Goal: Information Seeking & Learning: Learn about a topic

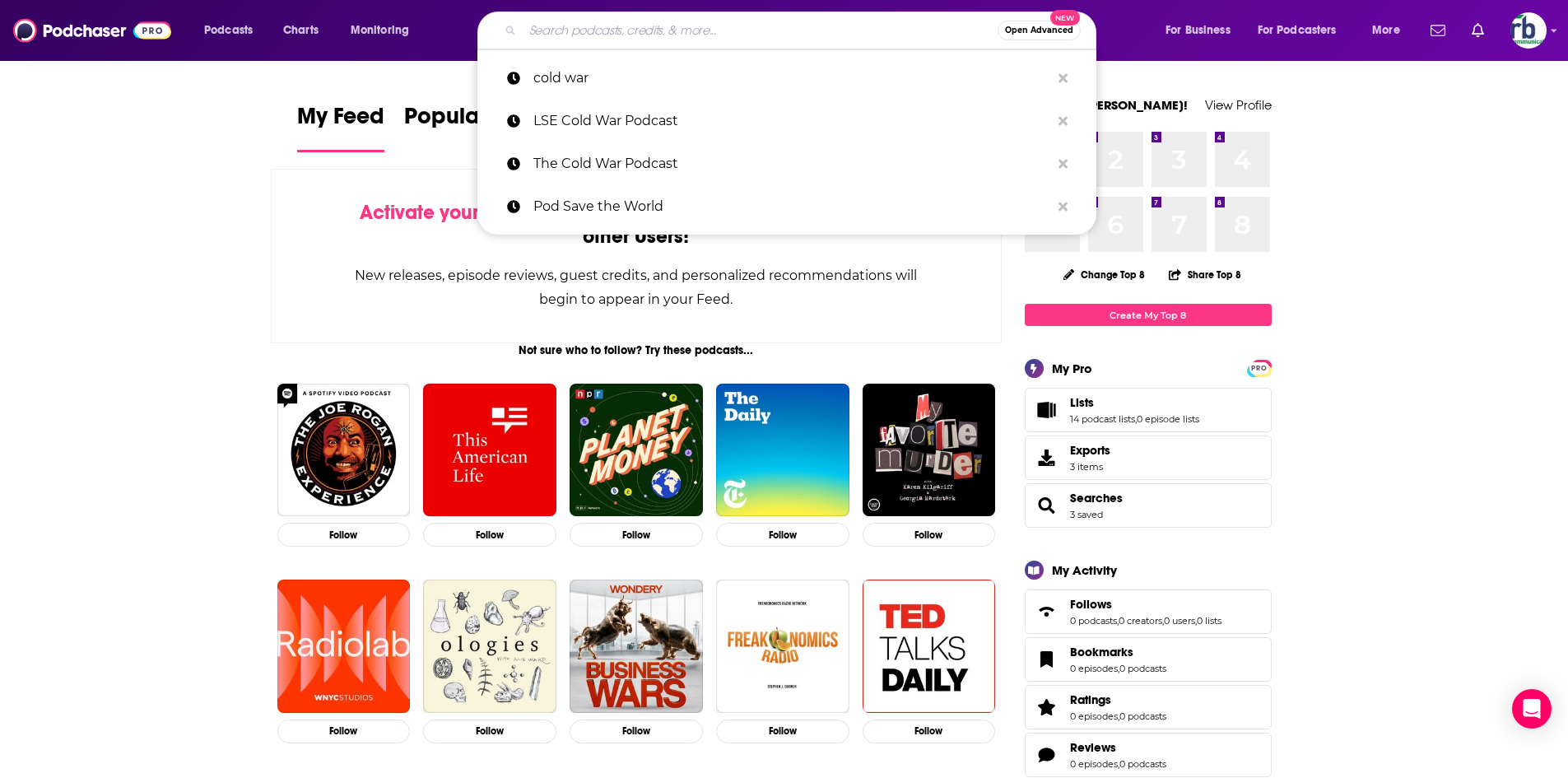
click at [536, 30] on input "Search podcasts, credits, & more..." at bounding box center [760, 30] width 475 height 26
paste input "Friends & Fiction"
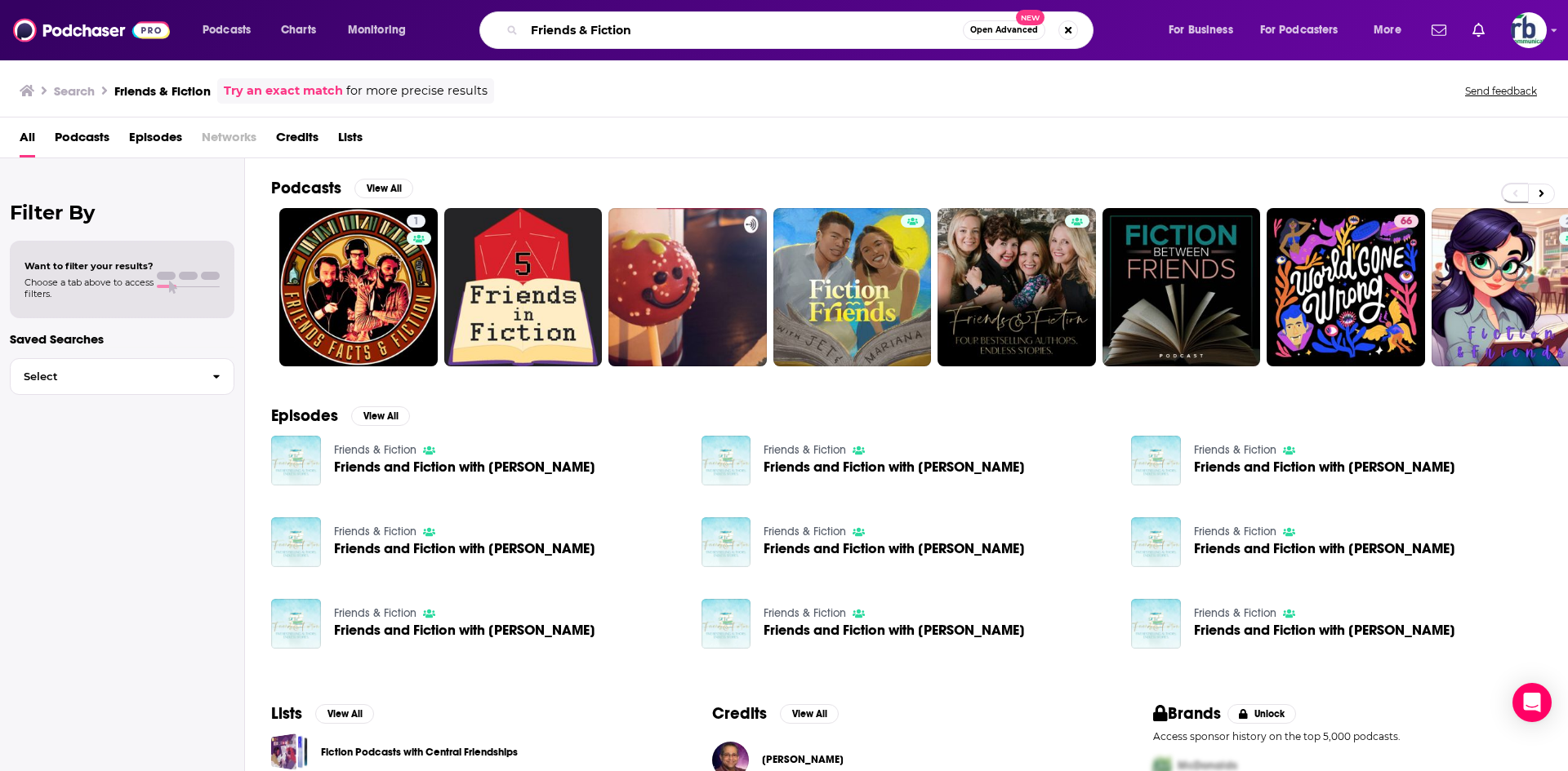
drag, startPoint x: 655, startPoint y: 31, endPoint x: 435, endPoint y: 31, distance: 220.0
click at [435, 31] on div "Podcasts Charts Monitoring Friends & Fiction Open Advanced New For Business For…" at bounding box center [804, 30] width 1226 height 38
type input "what on earth"
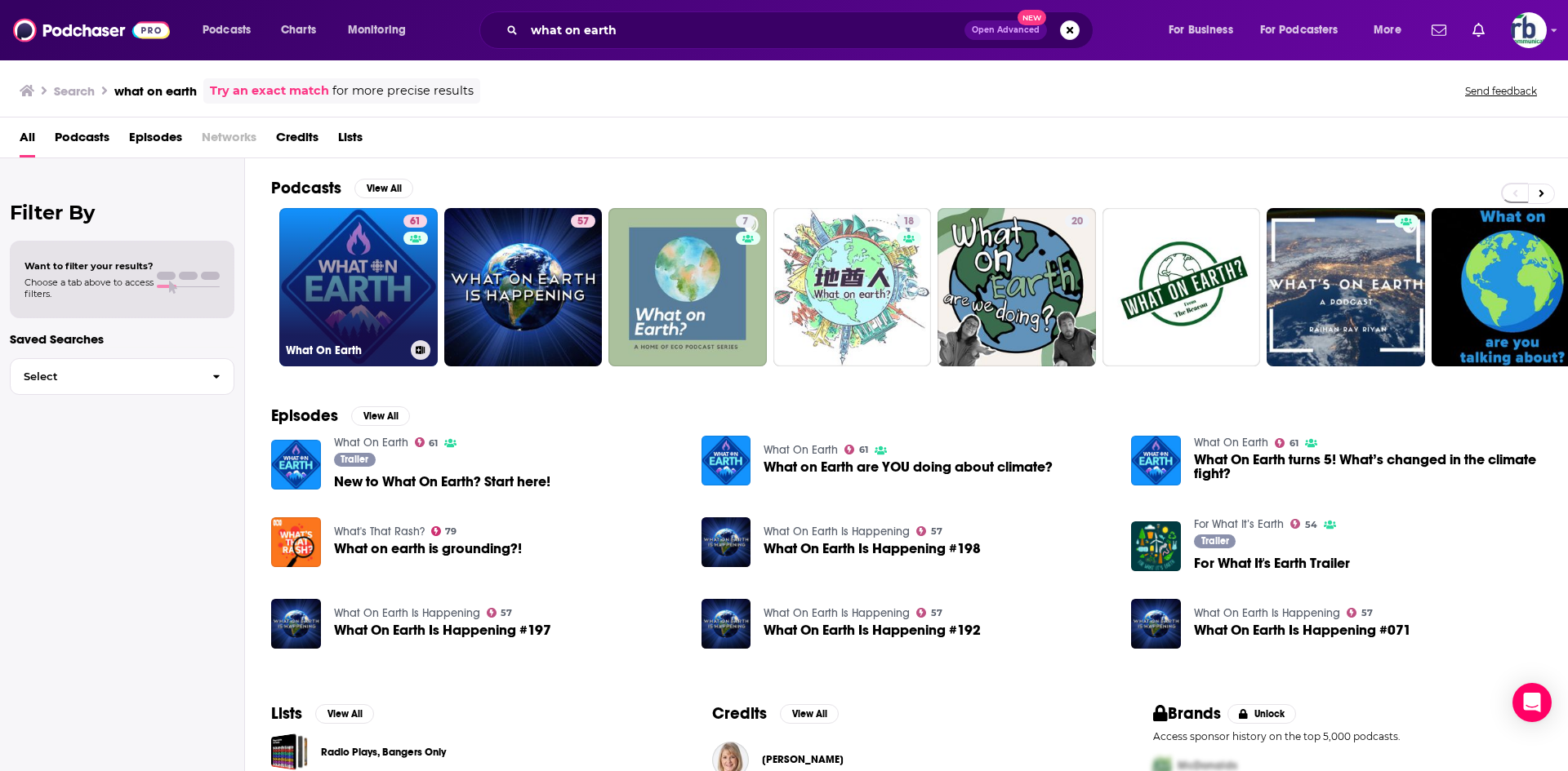
click at [331, 277] on link "61 What On Earth" at bounding box center [358, 286] width 158 height 158
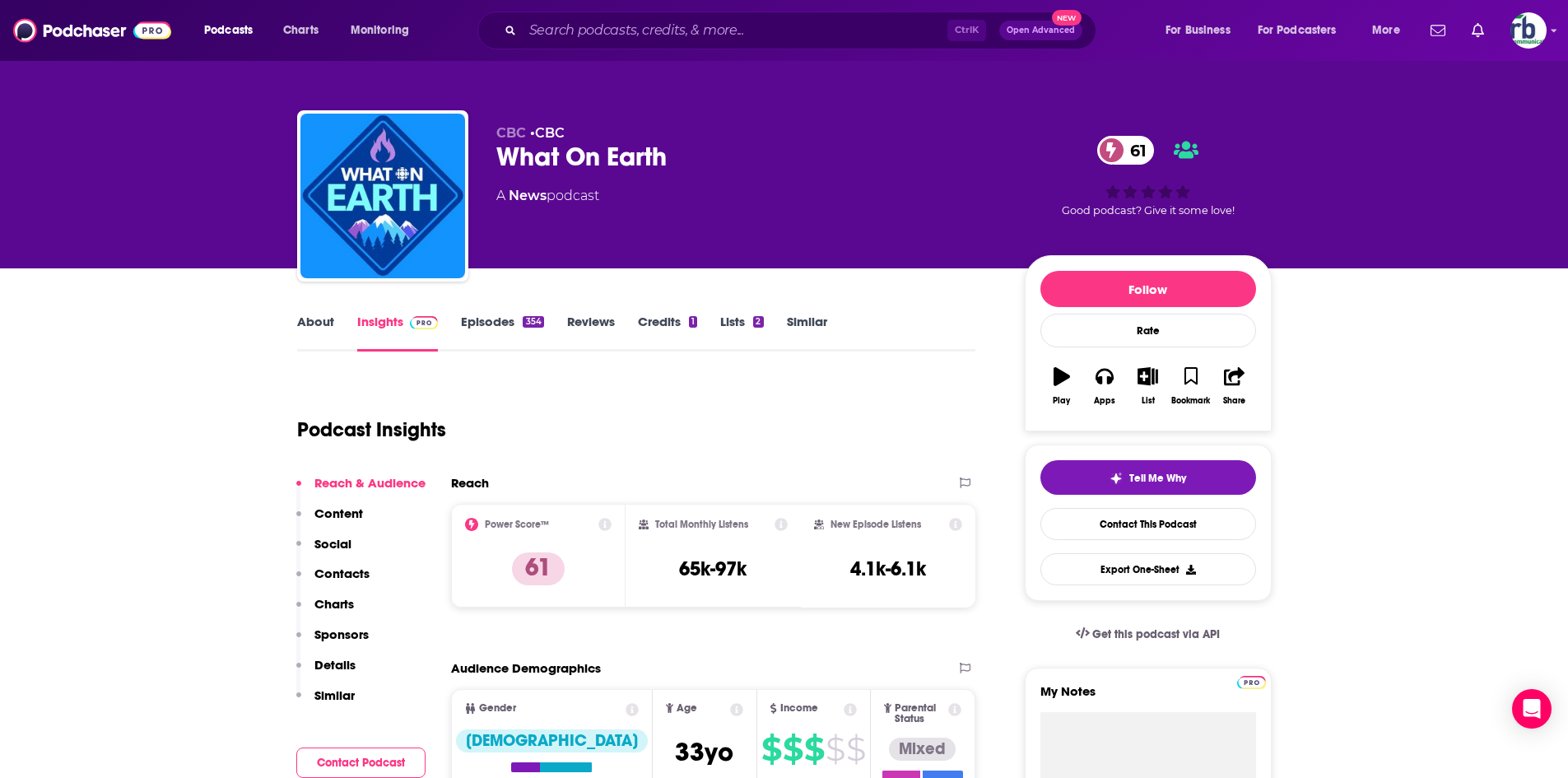
scroll to position [165, 0]
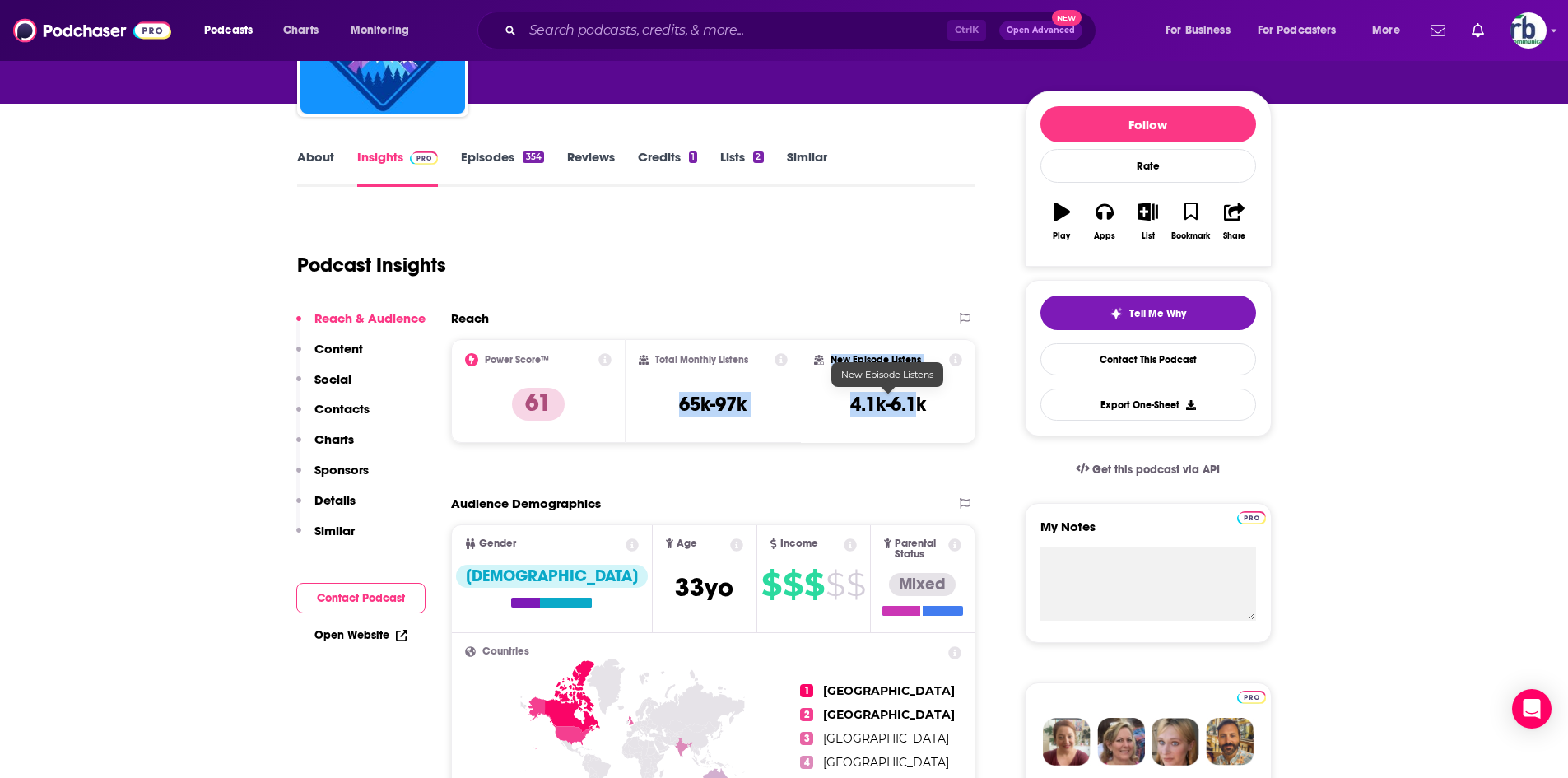
drag, startPoint x: 679, startPoint y: 399, endPoint x: 750, endPoint y: 293, distance: 127.6
click at [921, 409] on div "Power Score™ 61 Total Monthly Listens 65k-97k New Episode Listens 4.1k-6.1k" at bounding box center [714, 391] width 525 height 104
click at [725, 398] on h3 "65k-97k" at bounding box center [712, 404] width 68 height 24
drag, startPoint x: 669, startPoint y: 404, endPoint x: 758, endPoint y: 407, distance: 89.1
click at [758, 407] on div "Total Monthly Listens 65k-97k" at bounding box center [713, 391] width 149 height 75
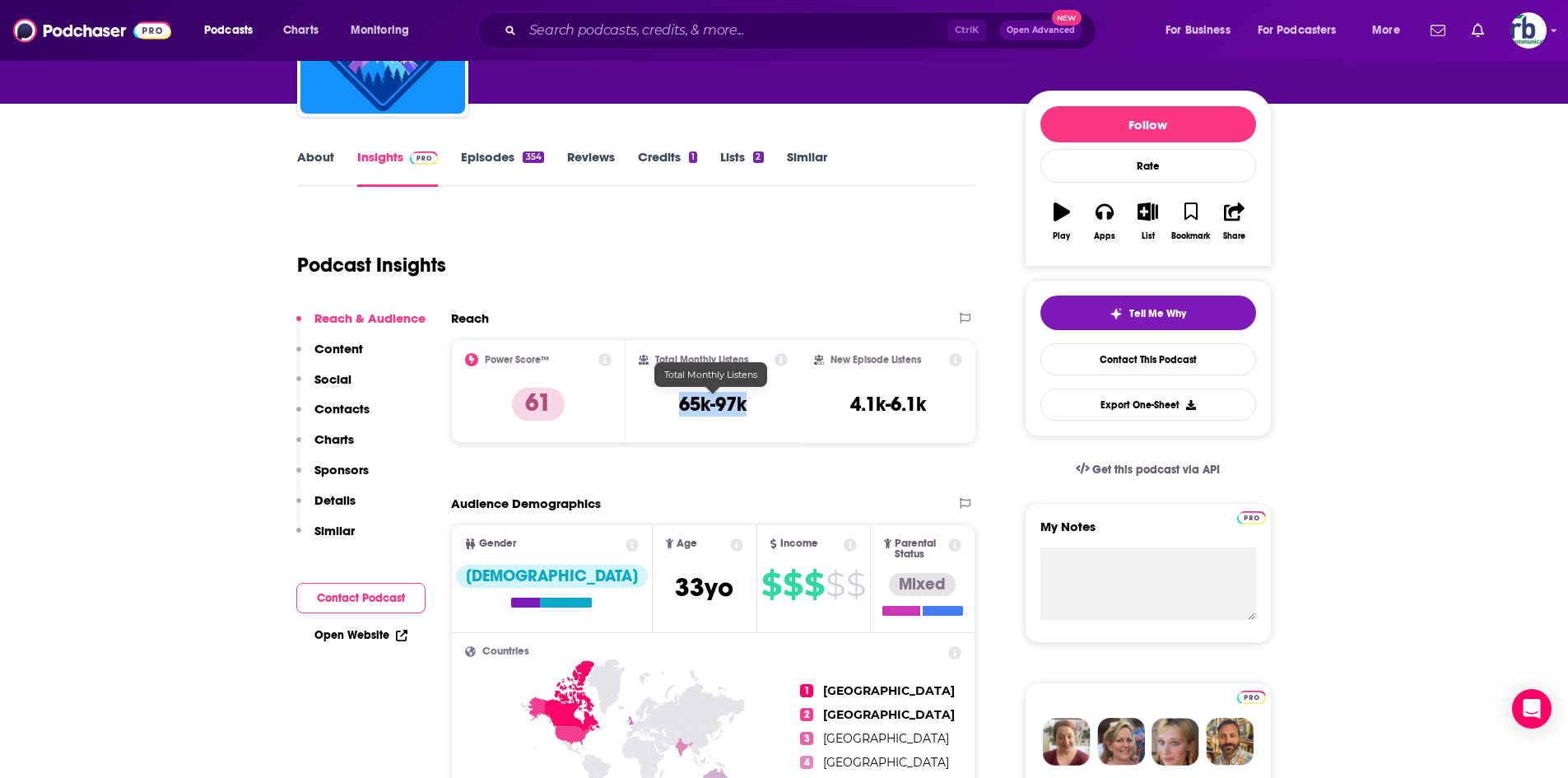
copy h3 "65k-97k"
click at [333, 158] on div "About" at bounding box center [326, 168] width 60 height 38
click at [322, 158] on link "About" at bounding box center [315, 168] width 37 height 38
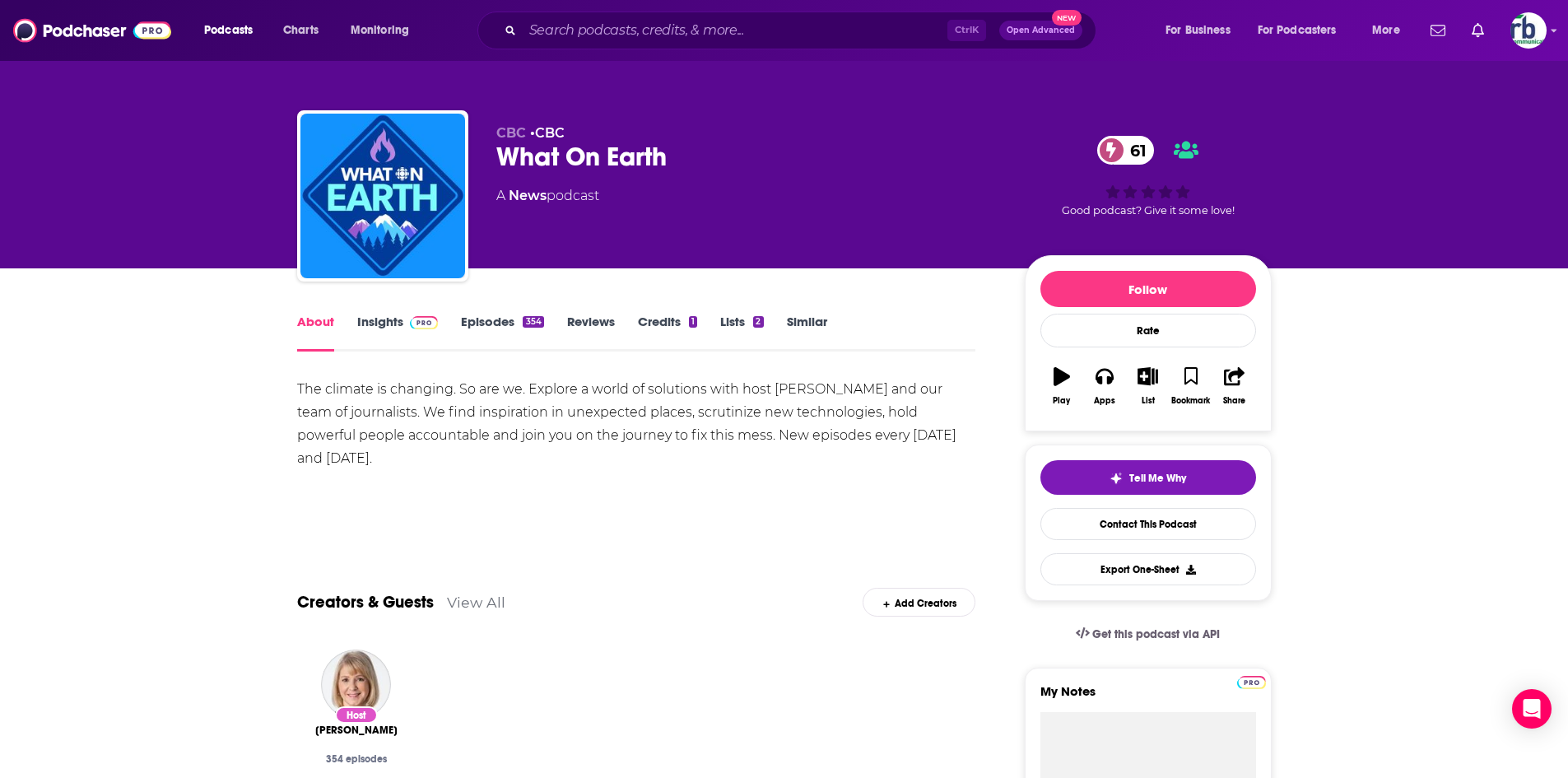
drag, startPoint x: 292, startPoint y: 388, endPoint x: 983, endPoint y: 436, distance: 692.7
copy div "The climate is changing. So are we. Explore a world of solutions with host [PER…"
click at [400, 316] on link "Insights" at bounding box center [398, 332] width 81 height 38
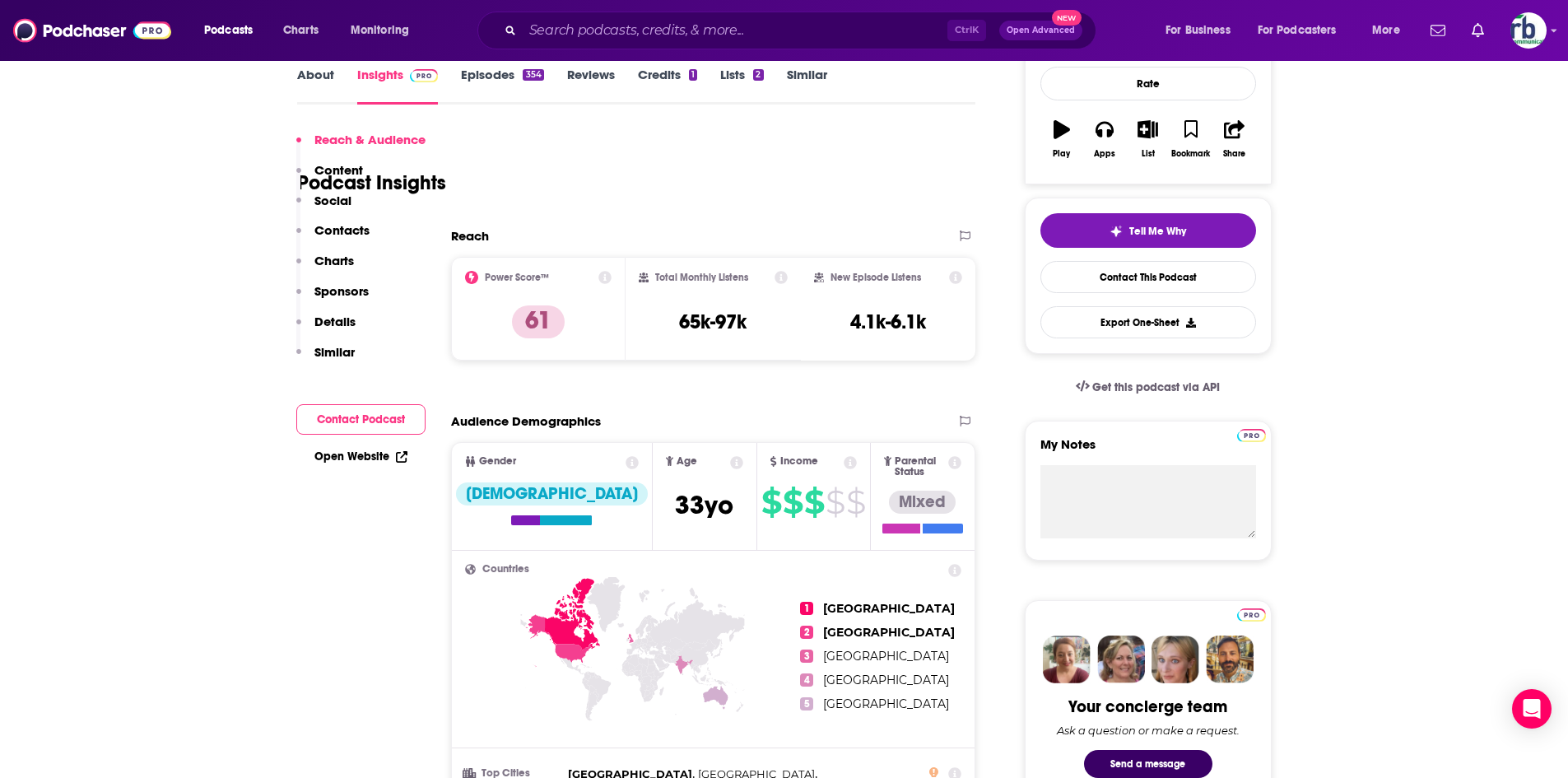
scroll to position [329, 0]
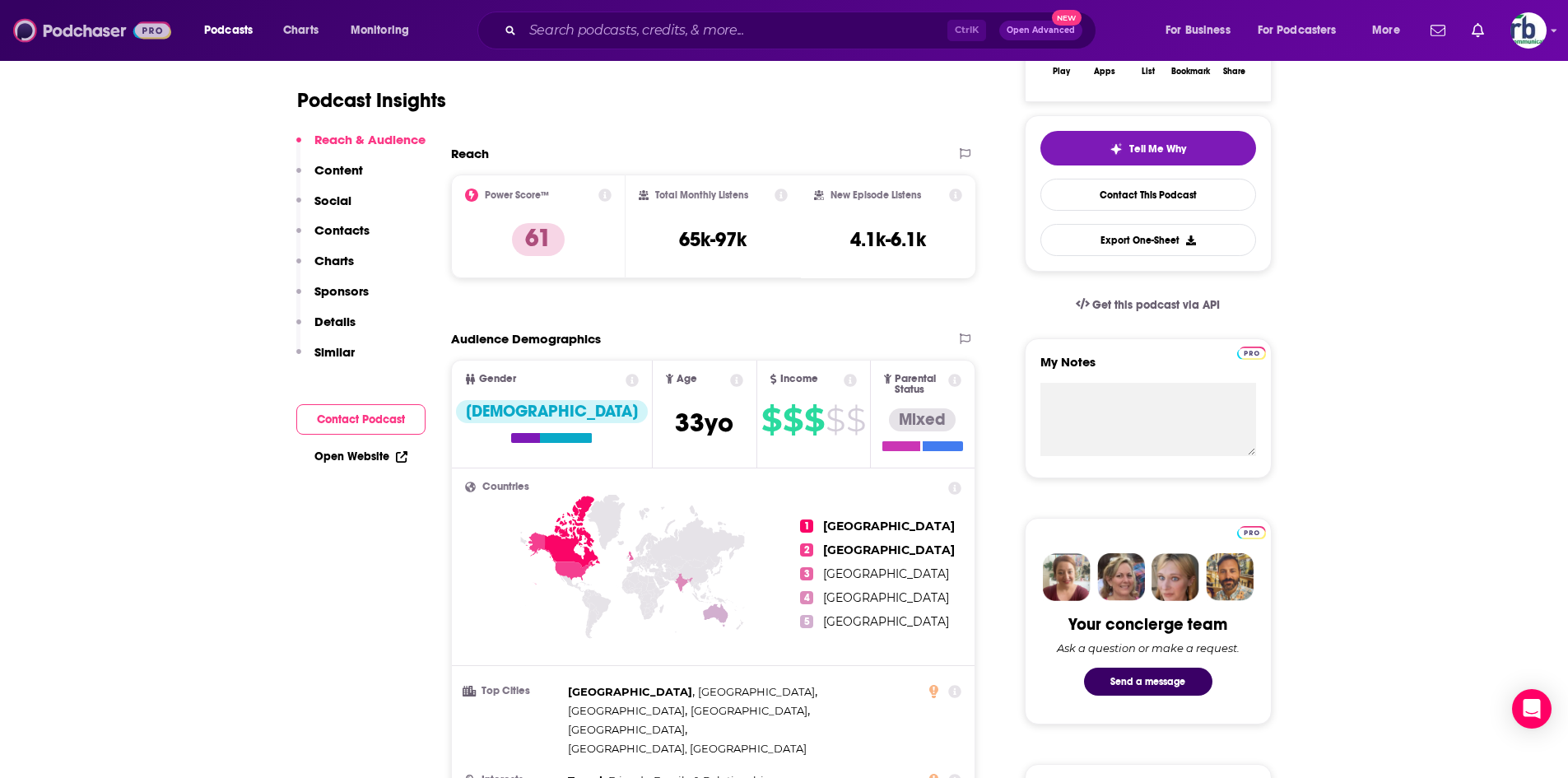
click at [96, 28] on img at bounding box center [91, 30] width 158 height 31
